Goal: Information Seeking & Learning: Find specific page/section

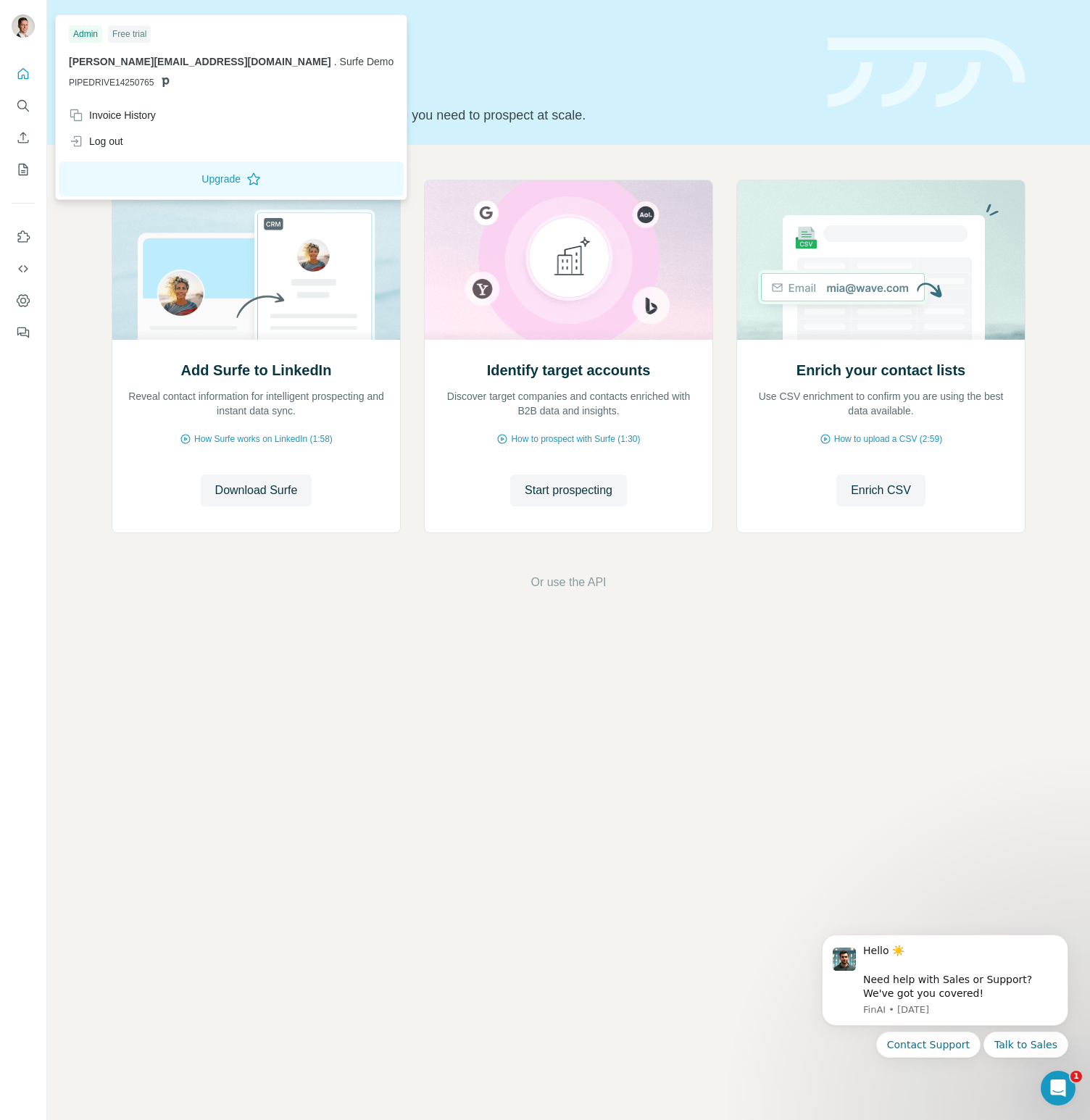
click at [27, 29] on img at bounding box center [23, 25] width 23 height 23
click at [123, 147] on div "Log out" at bounding box center [96, 140] width 54 height 14
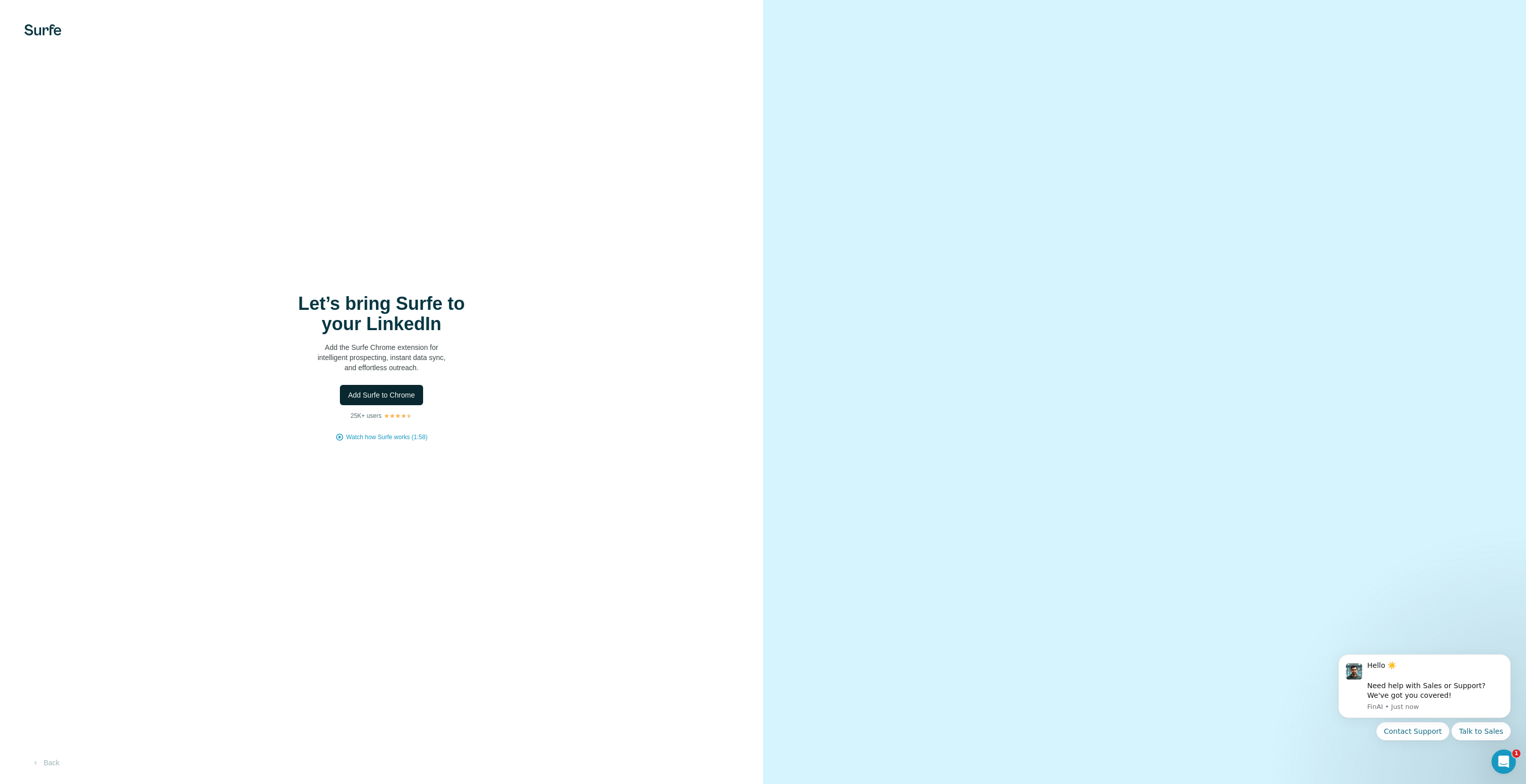
click at [374, 396] on span "Add Surfe to Chrome" at bounding box center [381, 395] width 67 height 10
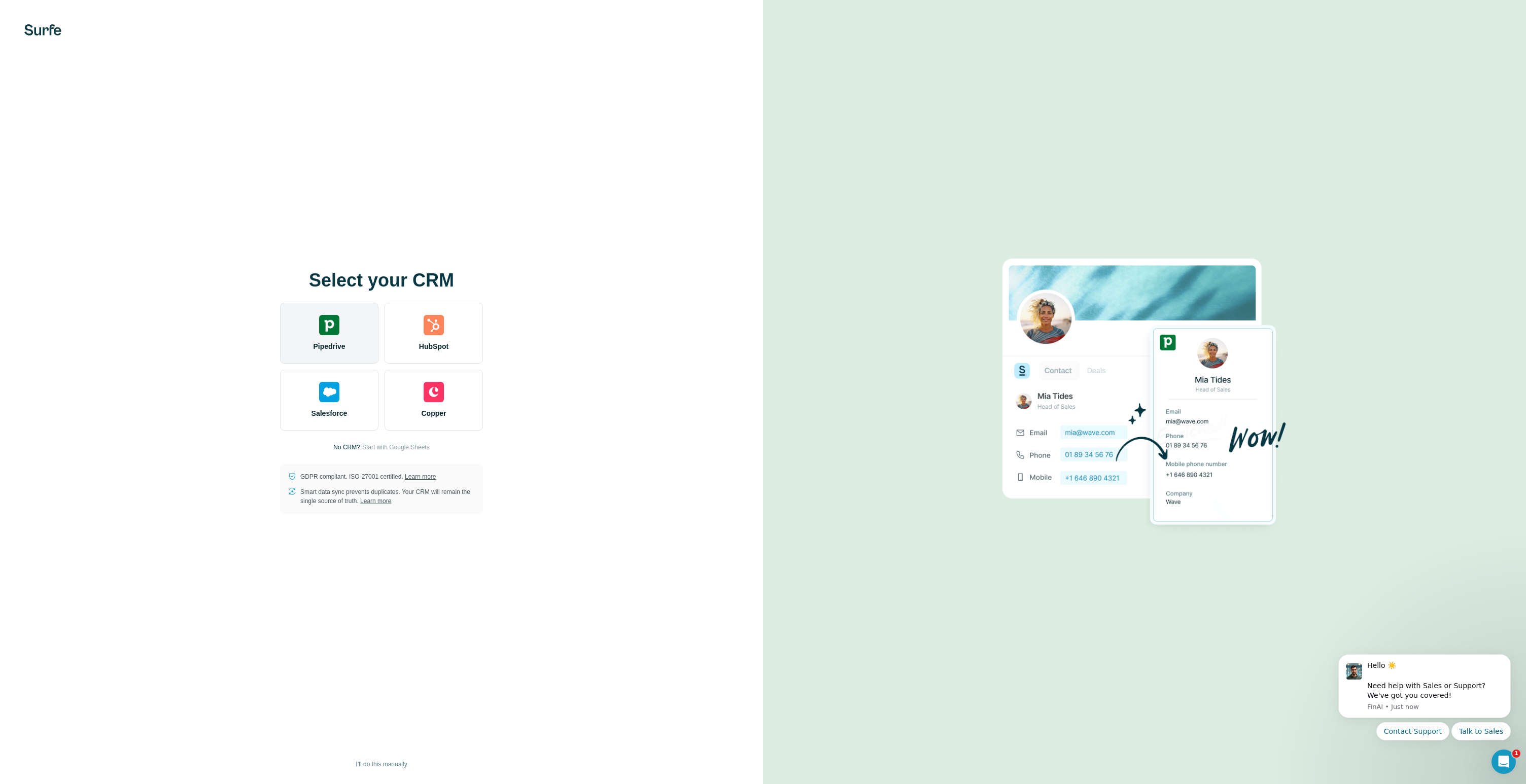
click at [327, 327] on img at bounding box center [329, 325] width 20 height 20
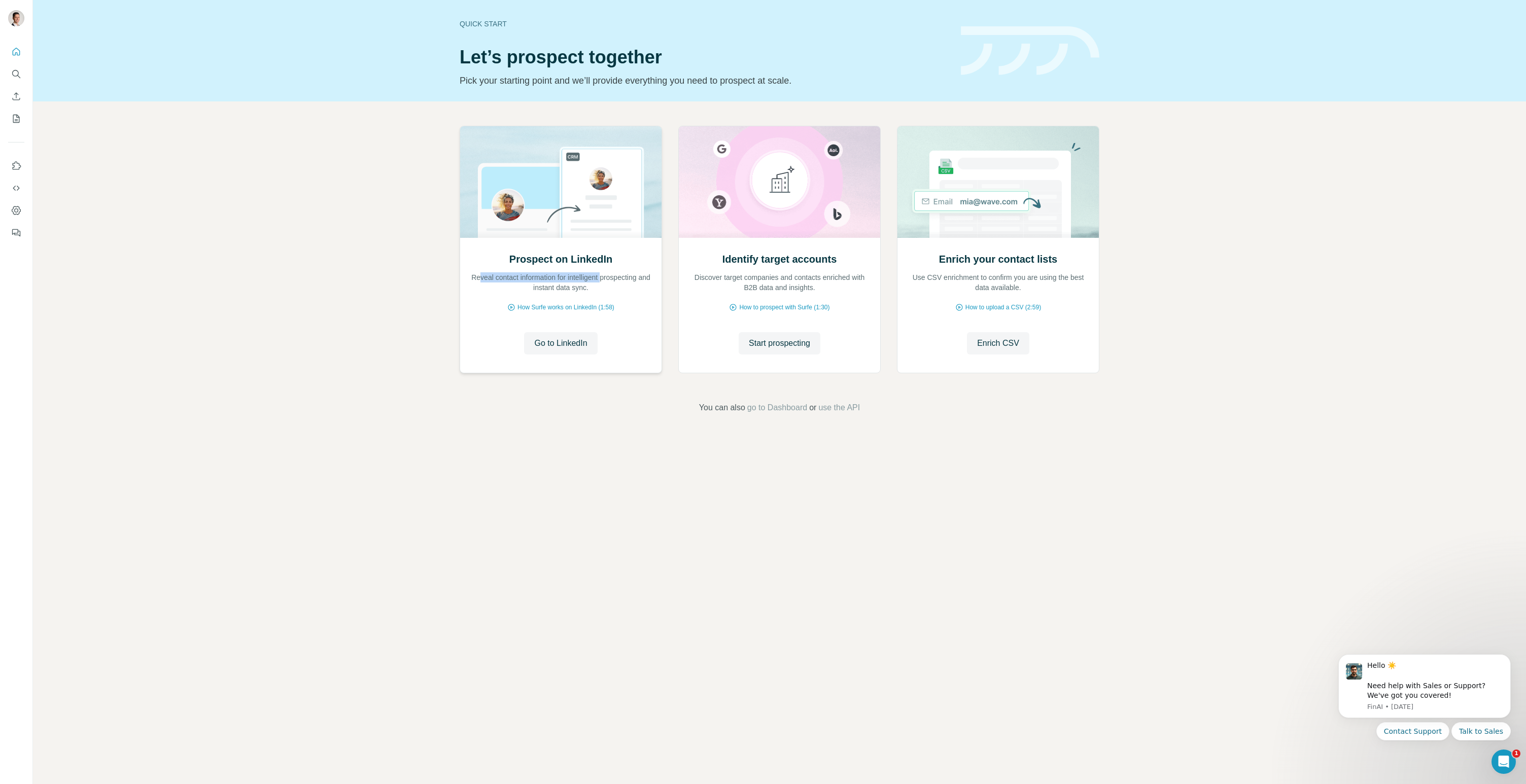
drag, startPoint x: 482, startPoint y: 277, endPoint x: 618, endPoint y: 282, distance: 136.1
click at [617, 282] on p "Reveal contact information for intelligent prospecting and instant data sync." at bounding box center [561, 282] width 181 height 20
click at [634, 293] on div "Prospect on LinkedIn Reveal contact information for intelligent prospecting and…" at bounding box center [561, 306] width 201 height 135
click at [798, 348] on span "Start prospecting" at bounding box center [780, 343] width 62 height 12
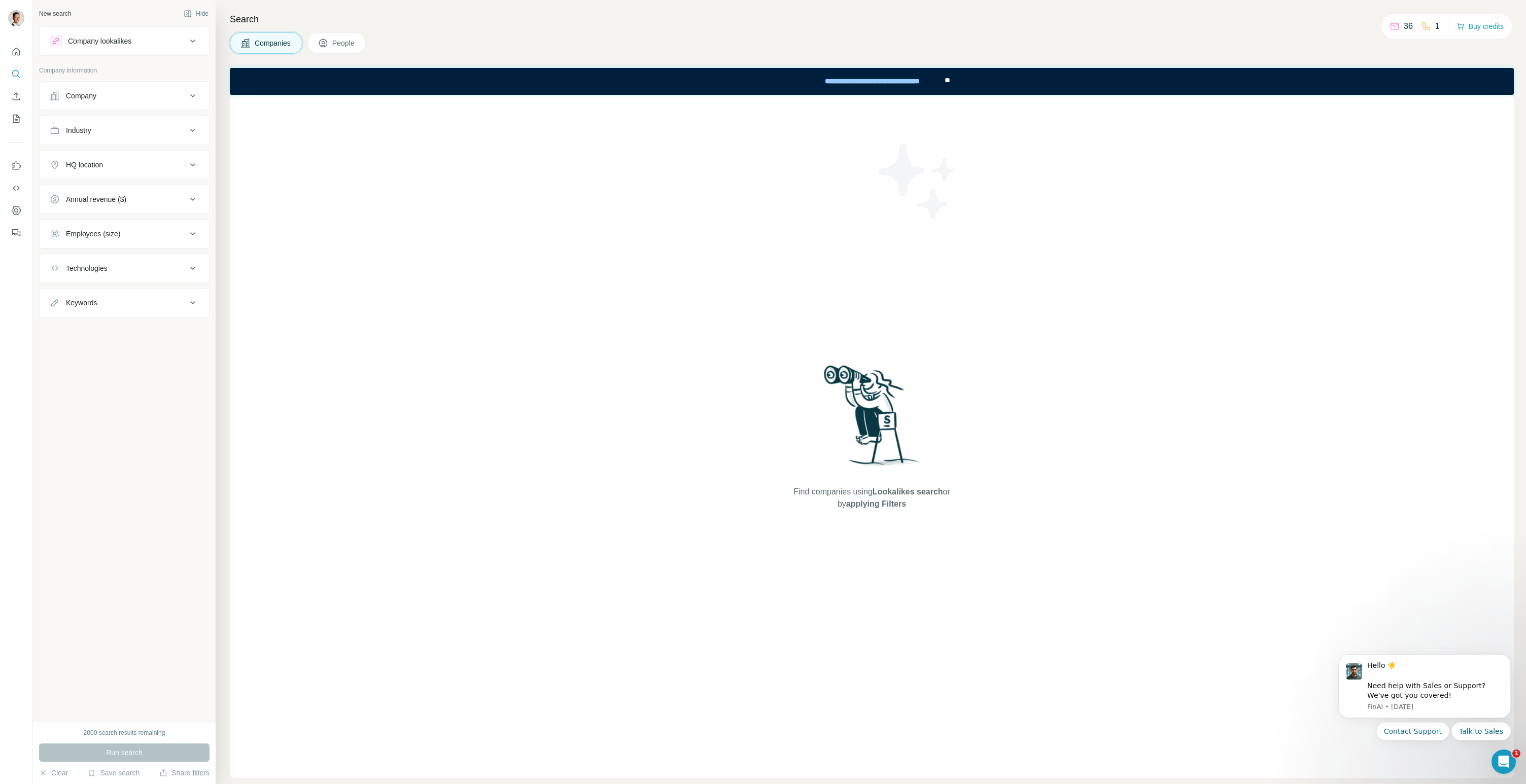
click at [187, 40] on icon at bounding box center [193, 41] width 12 height 12
click at [190, 39] on icon at bounding box center [193, 41] width 12 height 12
click at [193, 43] on icon at bounding box center [193, 41] width 12 height 12
click at [140, 114] on input "text" at bounding box center [124, 115] width 149 height 18
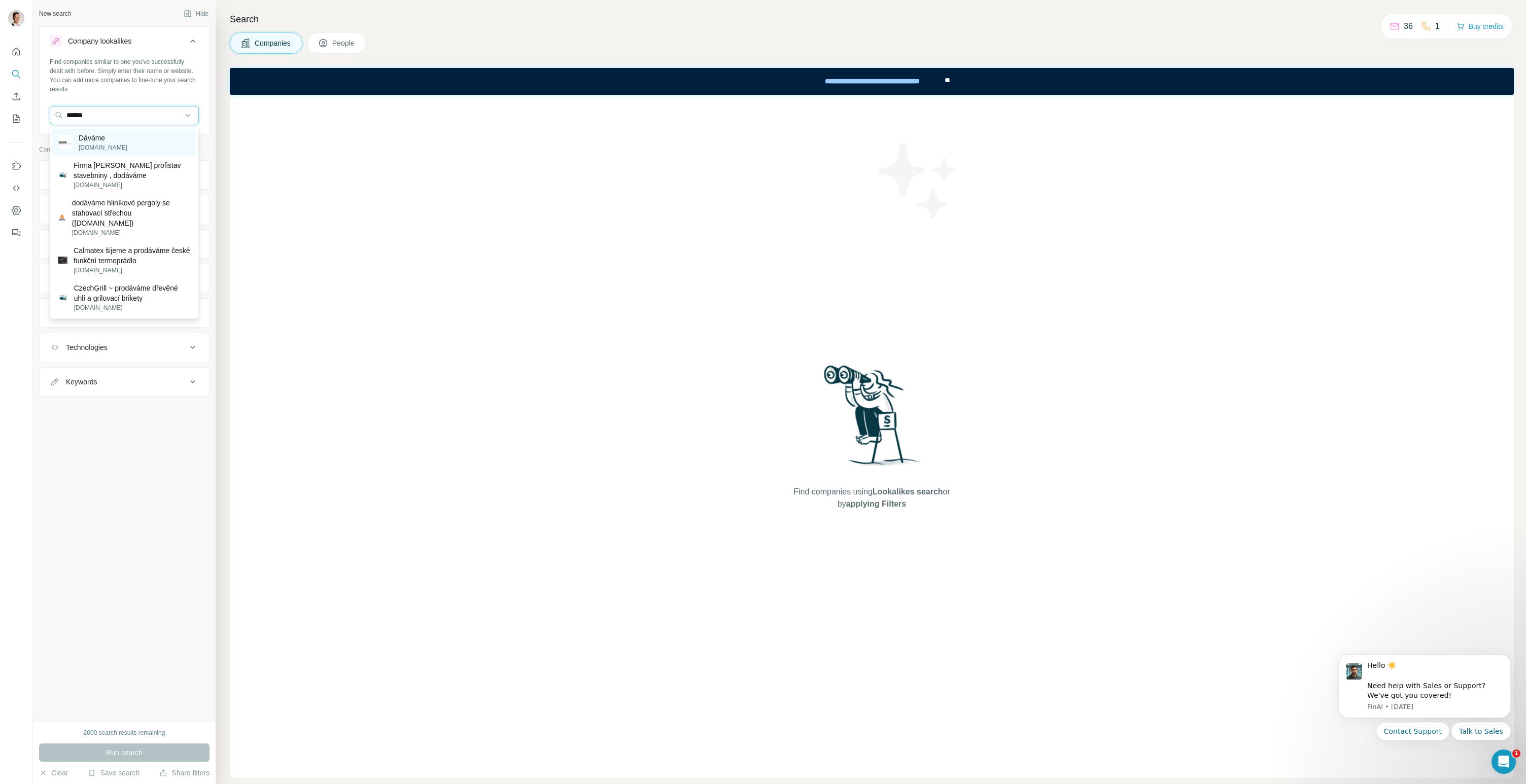
type input "******"
click at [116, 142] on div "Dáváme davame.cz" at bounding box center [124, 143] width 144 height 27
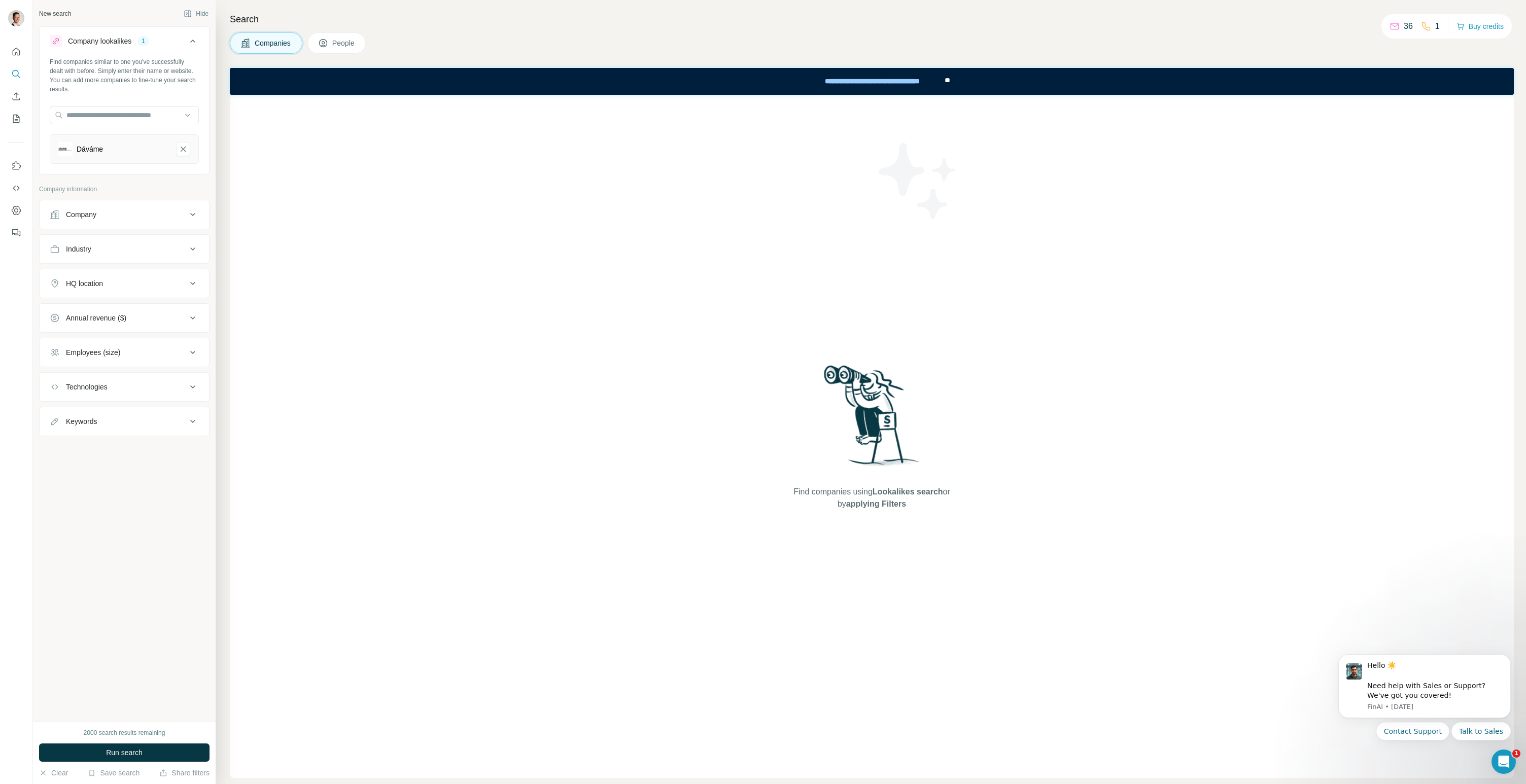
click at [164, 211] on div "Company" at bounding box center [118, 214] width 137 height 10
drag, startPoint x: 185, startPoint y: 218, endPoint x: 172, endPoint y: 230, distance: 17.7
click at [185, 218] on div "Company" at bounding box center [118, 214] width 137 height 10
click at [109, 260] on input "text" at bounding box center [124, 259] width 149 height 18
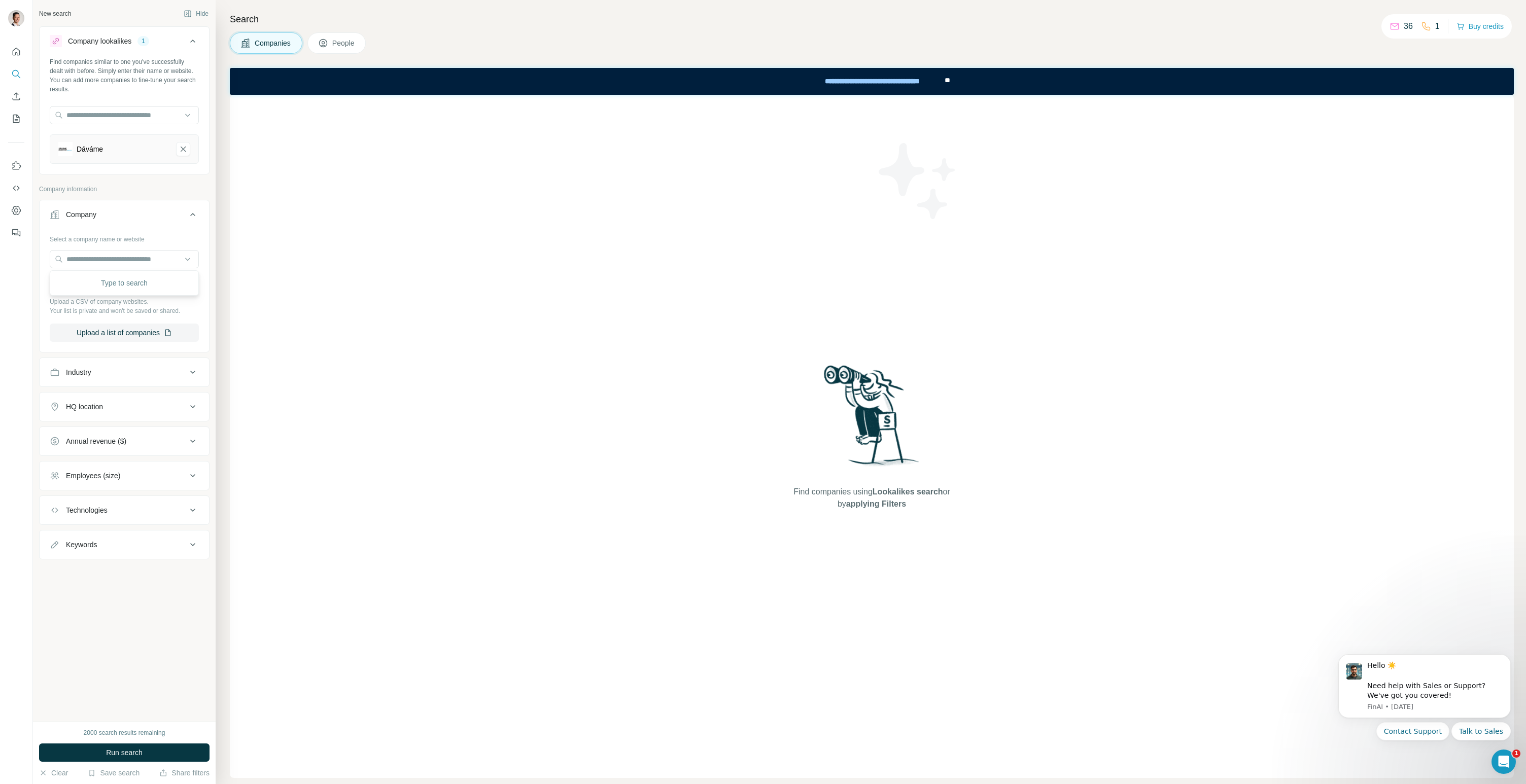
click at [290, 285] on div "Find companies using Lookalikes search or by applying Filters" at bounding box center [872, 436] width 1284 height 683
click at [133, 404] on div "HQ location" at bounding box center [118, 406] width 137 height 10
click at [105, 430] on input "text" at bounding box center [124, 432] width 149 height 18
type input "****"
click at [282, 470] on div "Find companies using Lookalikes search or by applying Filters" at bounding box center [872, 436] width 1284 height 683
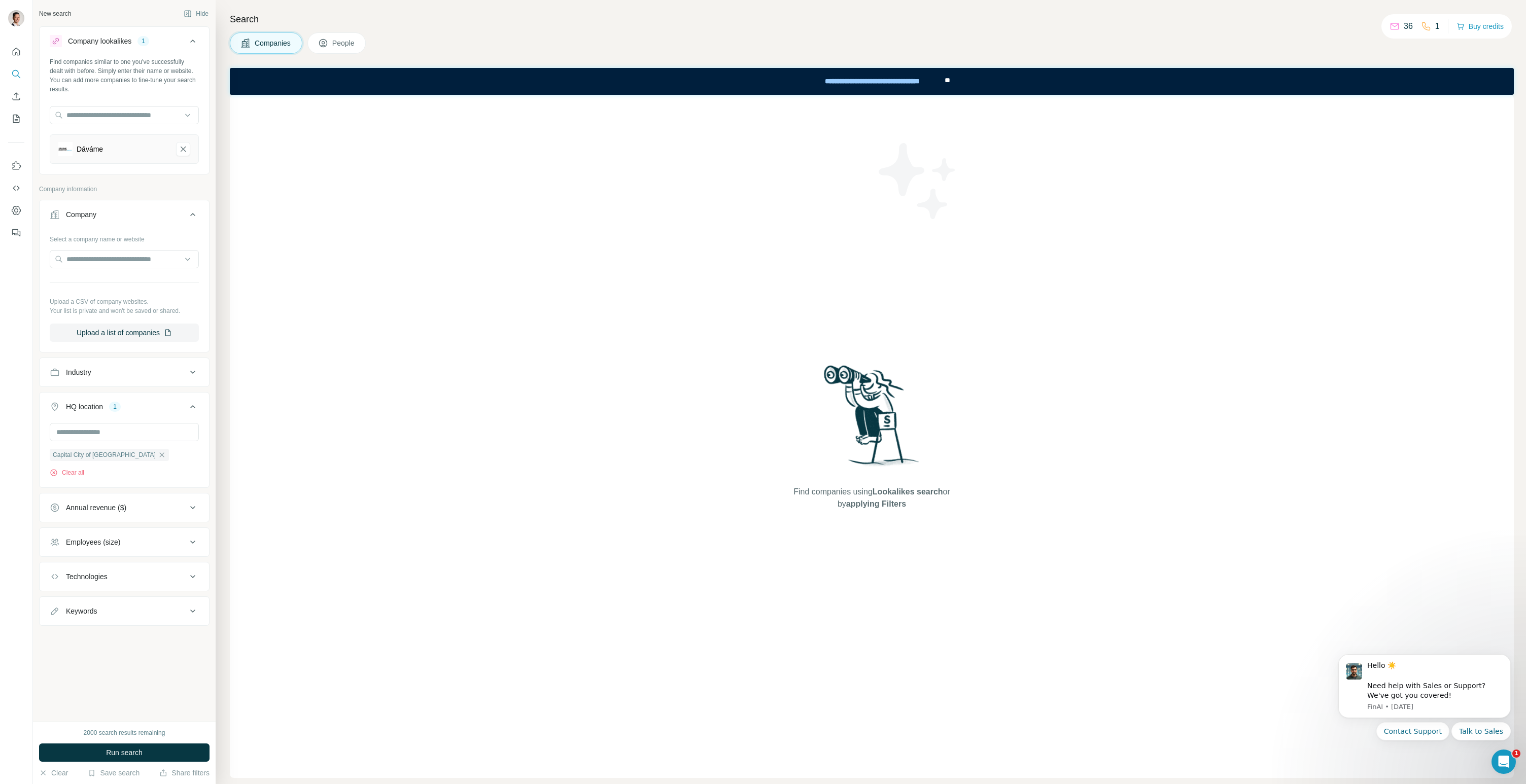
click at [142, 756] on span "Run search" at bounding box center [124, 752] width 37 height 10
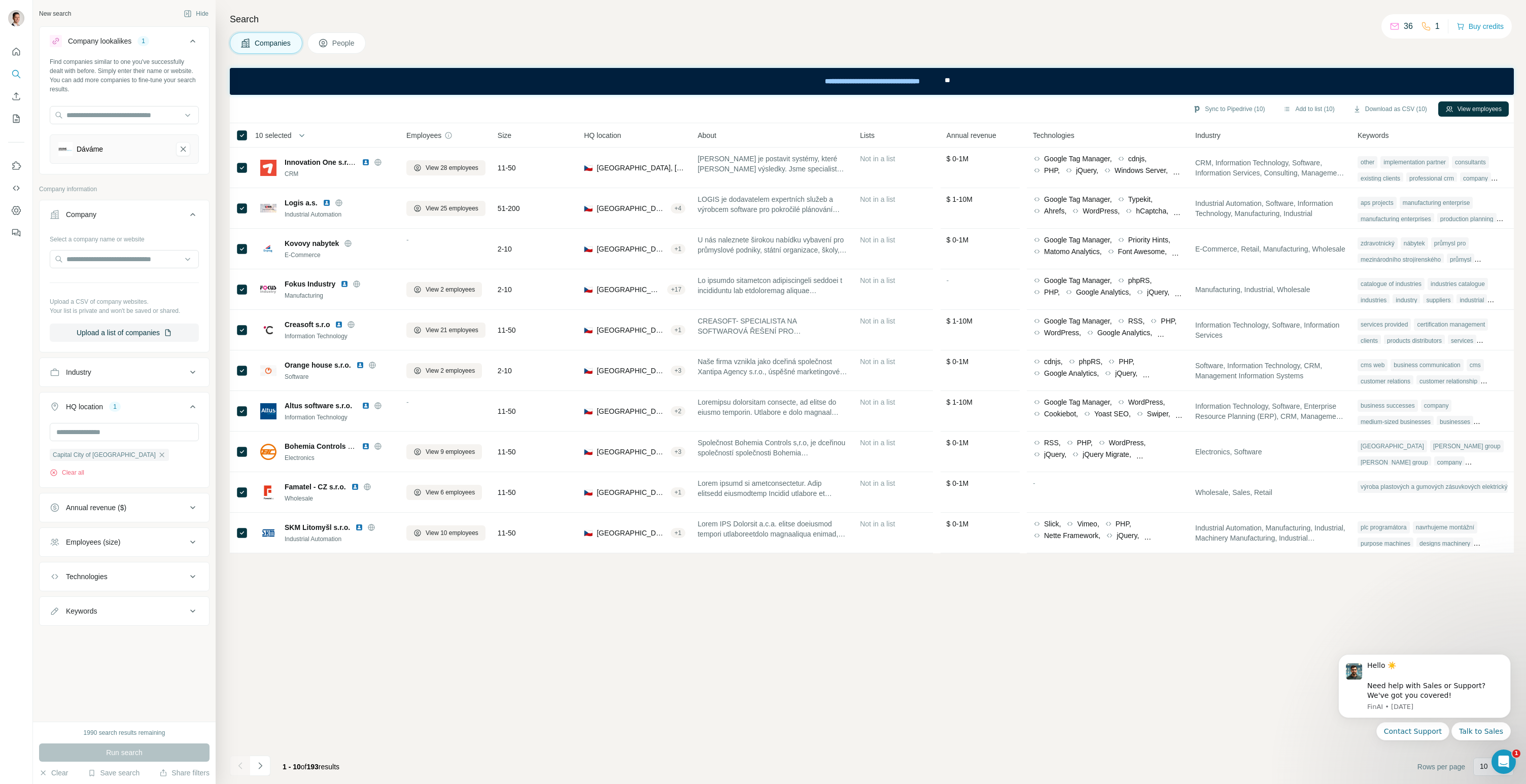
click at [431, 652] on div "Sync to Pipedrive (10) Add to list (10) Download as CSV (10) View employees 10 …" at bounding box center [872, 439] width 1284 height 689
click at [296, 133] on icon "button" at bounding box center [297, 135] width 10 height 10
click at [281, 135] on span "10 selected" at bounding box center [274, 135] width 37 height 10
click at [296, 110] on div "Sync to Pipedrive (10) Add to list (10) Download as CSV (10) View employees" at bounding box center [872, 109] width 1274 height 18
click at [337, 44] on span "People" at bounding box center [344, 43] width 23 height 10
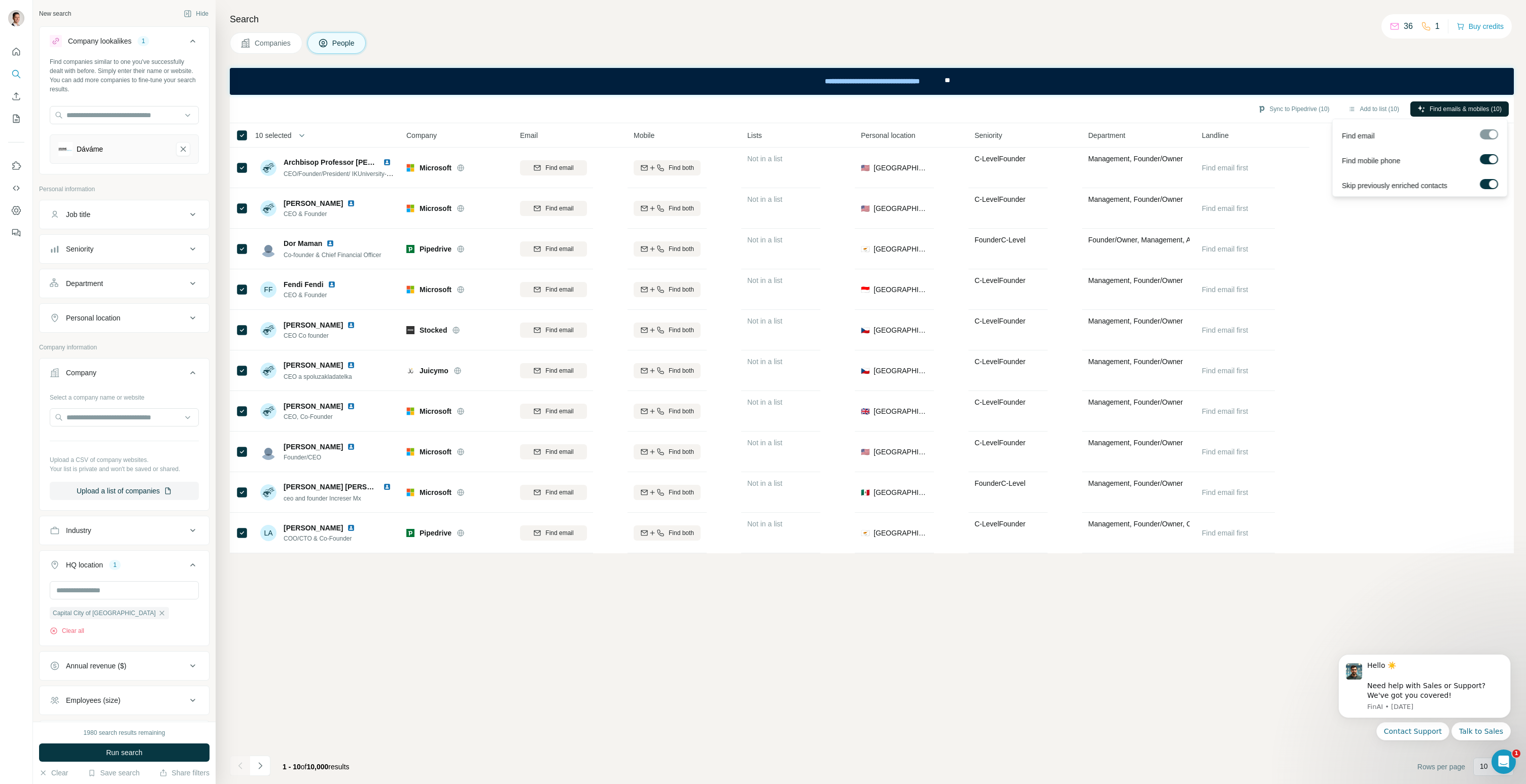
click at [1457, 110] on span "Find emails & mobiles (10)" at bounding box center [1466, 108] width 72 height 9
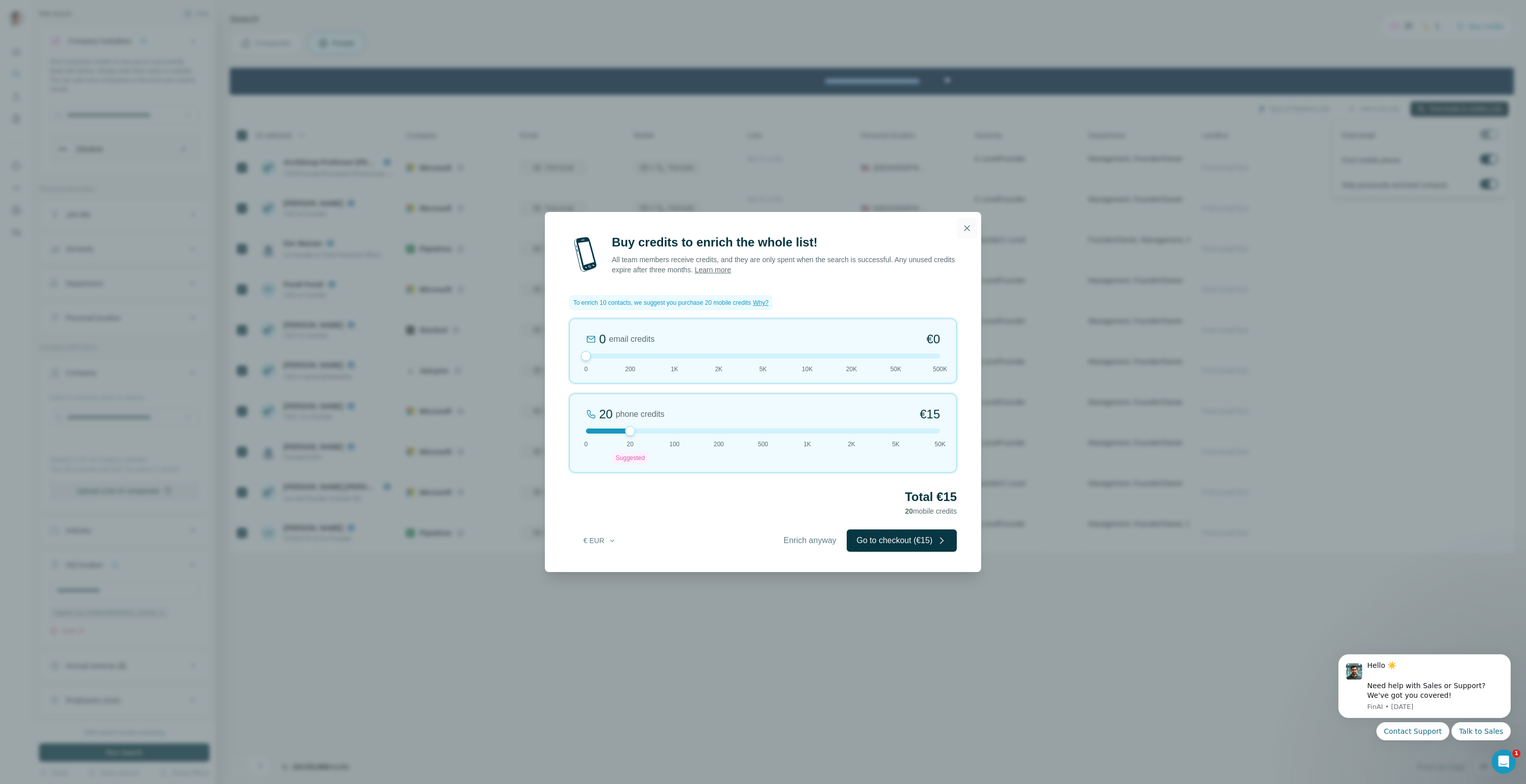
click at [965, 228] on icon "button" at bounding box center [967, 228] width 10 height 10
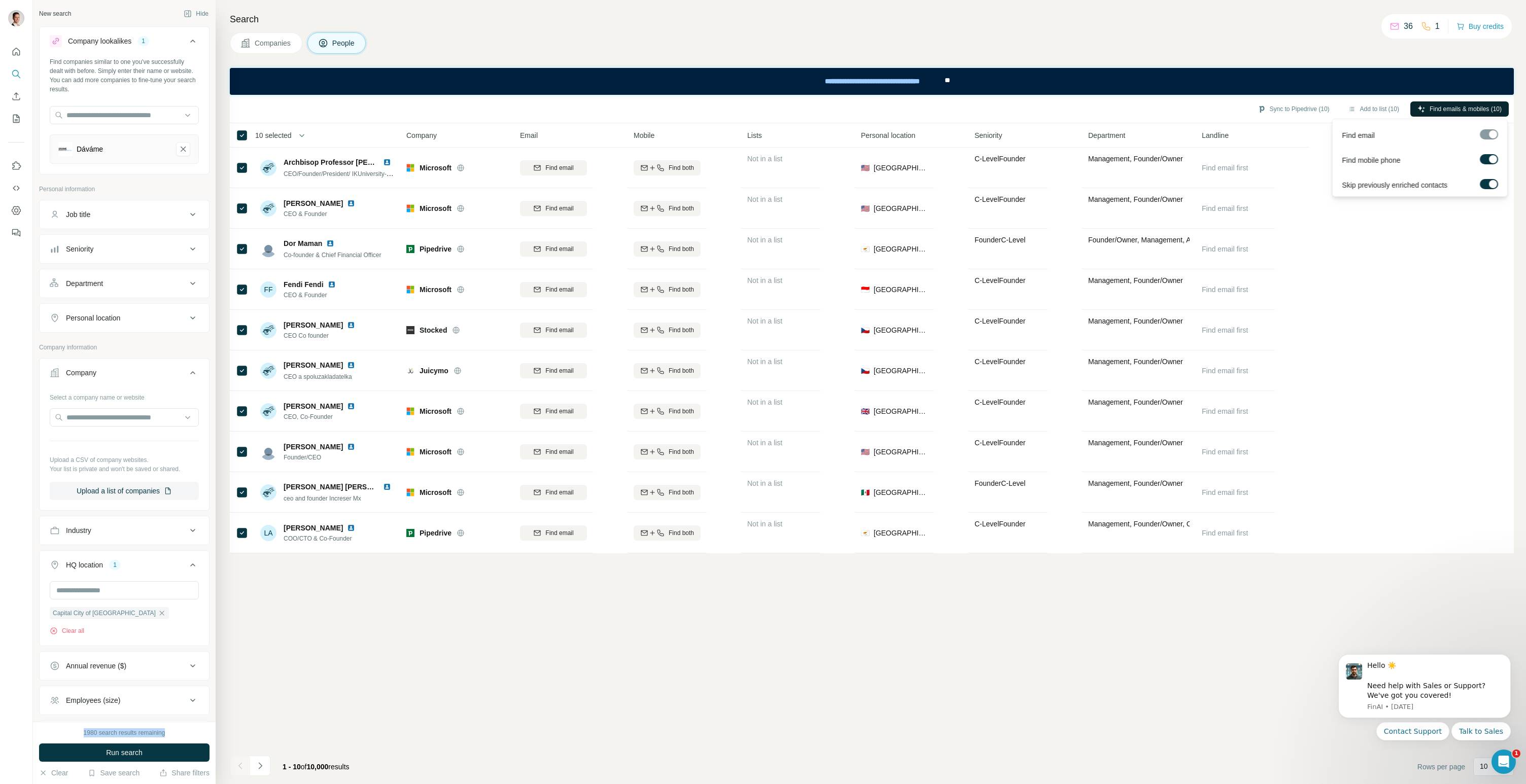
drag, startPoint x: 82, startPoint y: 732, endPoint x: 177, endPoint y: 739, distance: 95.3
click at [176, 740] on div "1980 search results remaining Run search Clear Save search Share filters" at bounding box center [124, 753] width 182 height 62
click at [177, 737] on div "1980 search results remaining Run search Clear Save search Share filters" at bounding box center [124, 753] width 182 height 62
drag, startPoint x: 81, startPoint y: 732, endPoint x: 160, endPoint y: 732, distance: 79.0
click at [160, 732] on div "1980 search results remaining" at bounding box center [124, 732] width 171 height 9
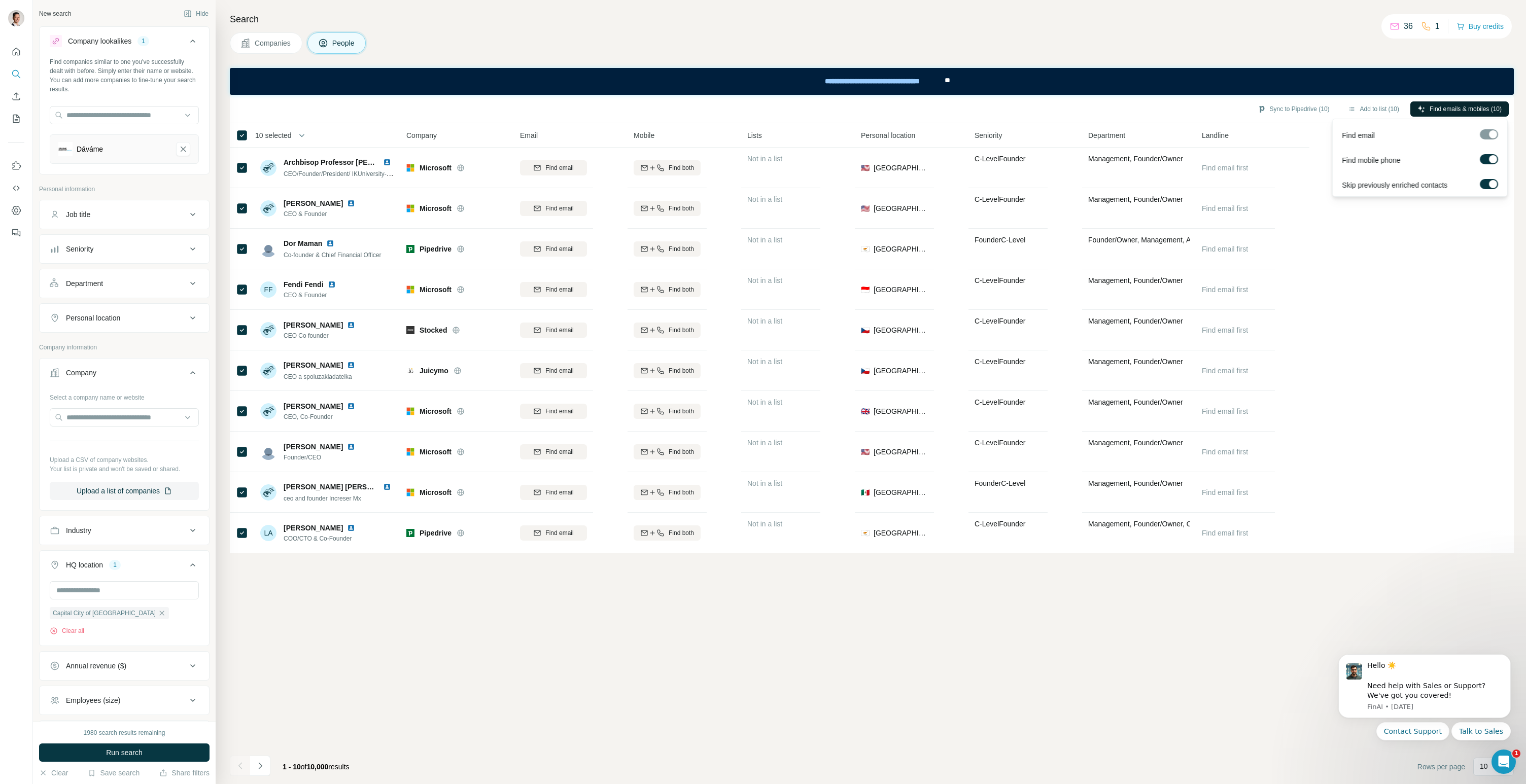
click at [172, 731] on div "1980 search results remaining" at bounding box center [124, 732] width 171 height 9
click at [1274, 33] on div "Companies People" at bounding box center [872, 43] width 1284 height 21
drag, startPoint x: 1486, startPoint y: 134, endPoint x: 1491, endPoint y: 133, distance: 5.1
click at [1486, 134] on div at bounding box center [1489, 134] width 18 height 10
click at [1130, 20] on h4 "Search" at bounding box center [872, 20] width 1284 height 14
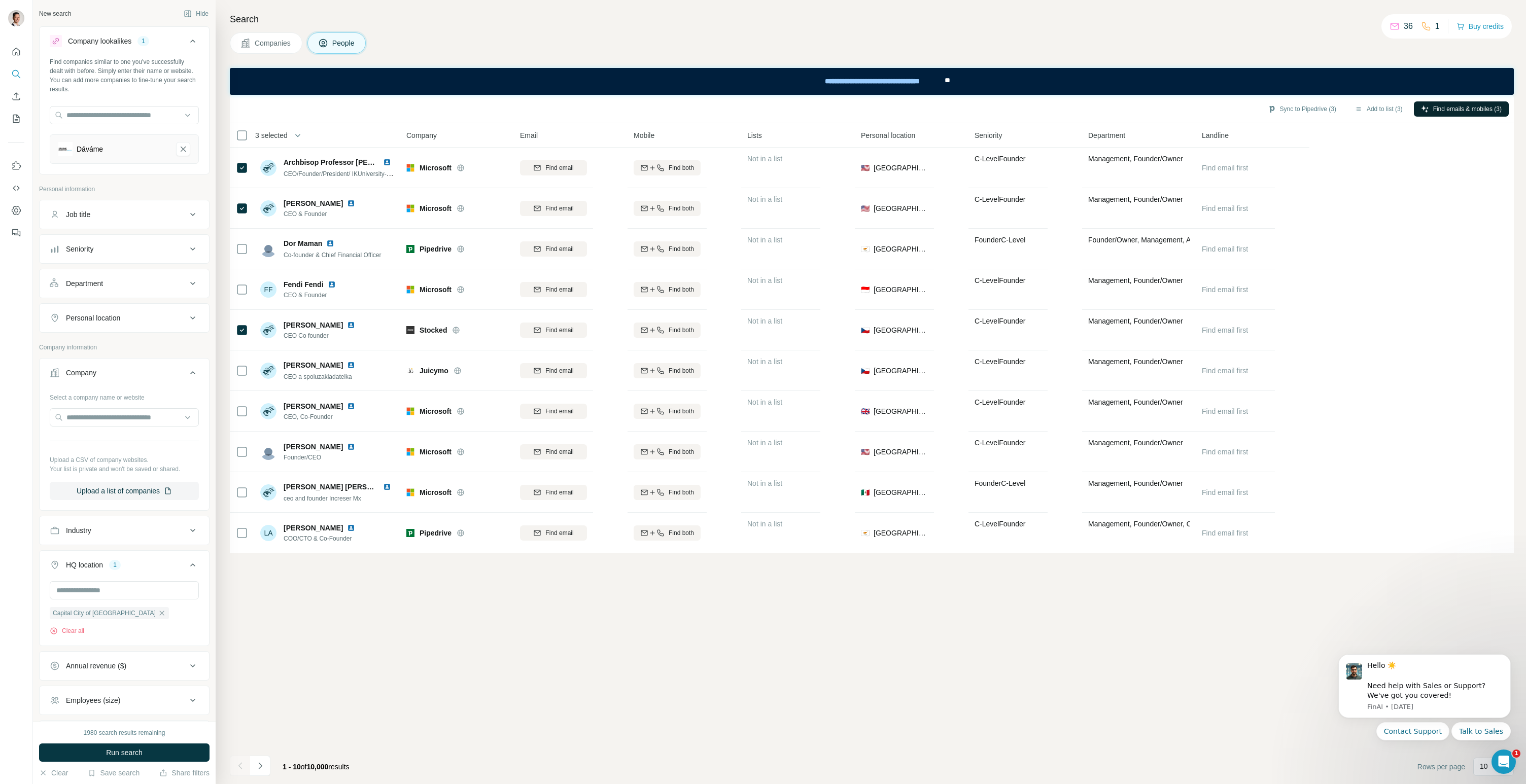
click at [1280, 47] on div "Companies People" at bounding box center [872, 43] width 1284 height 21
